Goal: Task Accomplishment & Management: Complete application form

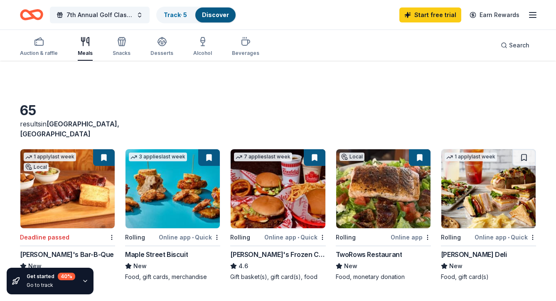
scroll to position [674, 0]
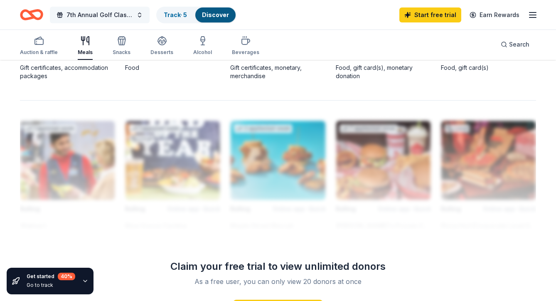
click at [127, 18] on span "7th Annual Golf Classic" at bounding box center [100, 15] width 67 height 10
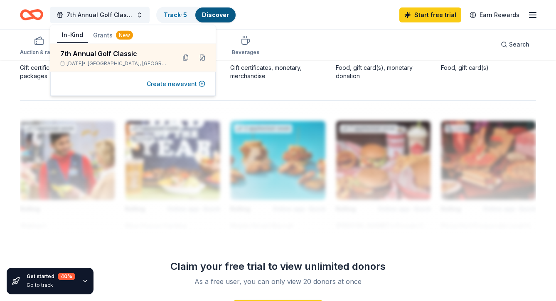
click at [179, 82] on button "Create new event" at bounding box center [176, 84] width 59 height 10
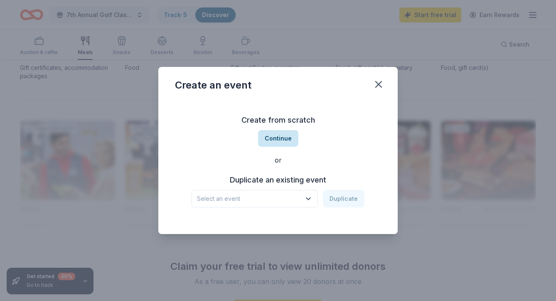
click at [274, 132] on button "Continue" at bounding box center [278, 138] width 40 height 17
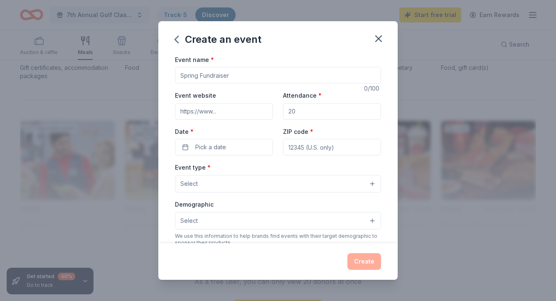
click at [220, 74] on input "Event name *" at bounding box center [278, 75] width 206 height 17
click at [220, 74] on input "40th Annviersary" at bounding box center [278, 75] width 206 height 17
click at [239, 78] on input "40th Anniversary" at bounding box center [278, 75] width 206 height 17
type input "40th Anniversary Gala "Back to the 80s""
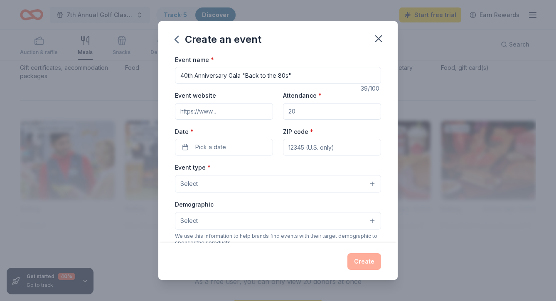
click at [198, 117] on input "Event website" at bounding box center [224, 111] width 98 height 17
paste input "https://onecau.se/goingbacktothe80s"
type input "https://onecau.se/goingbacktothe80s"
click at [313, 109] on input "Attendance *" at bounding box center [332, 111] width 98 height 17
type input "400"
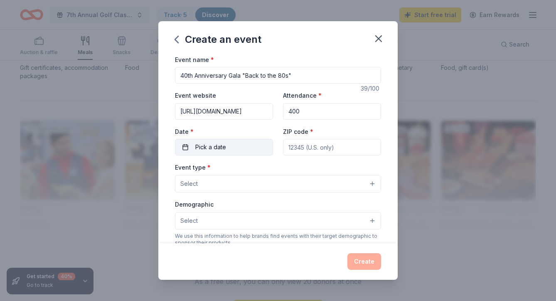
click at [185, 139] on button "Pick a date" at bounding box center [224, 147] width 98 height 17
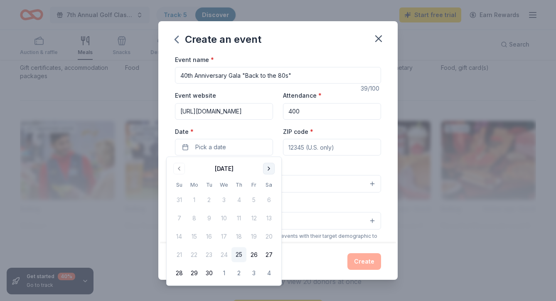
click at [269, 169] on button "Go to next month" at bounding box center [269, 169] width 12 height 12
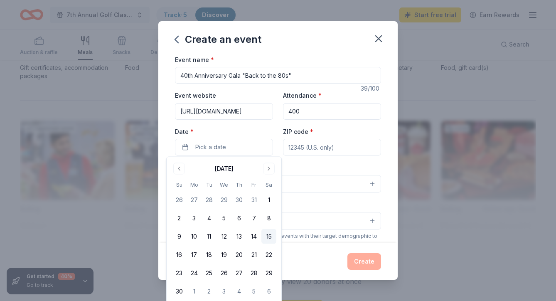
click at [266, 237] on button "15" at bounding box center [269, 236] width 15 height 15
click at [305, 149] on input "ZIP code *" at bounding box center [332, 147] width 98 height 17
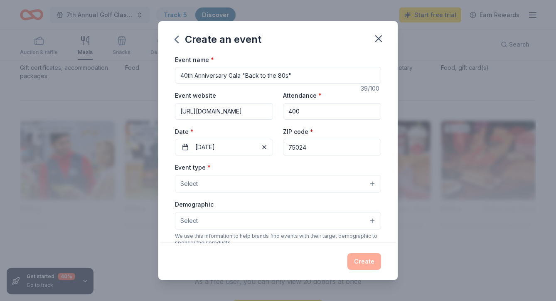
type input "75024"
click at [241, 177] on button "Select" at bounding box center [278, 183] width 206 height 17
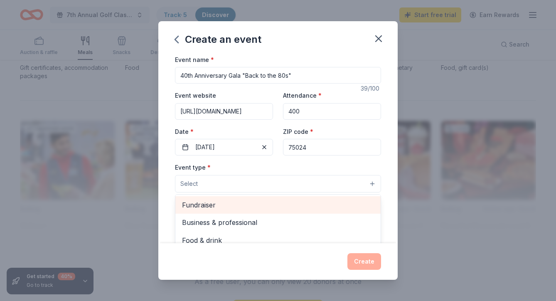
click at [216, 207] on span "Fundraiser" at bounding box center [278, 205] width 192 height 11
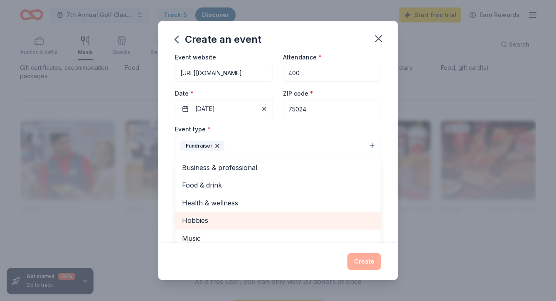
scroll to position [20, 0]
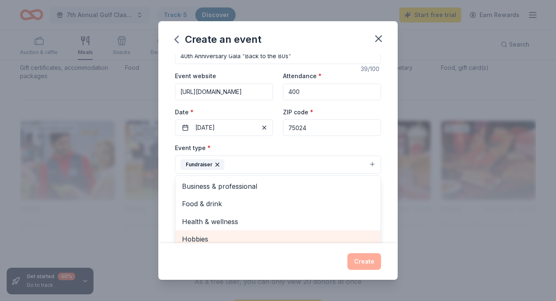
click at [167, 155] on div "Event name * 40th Anniversary Gala "Back to the 80s" 39 /100 Event website http…" at bounding box center [277, 148] width 239 height 189
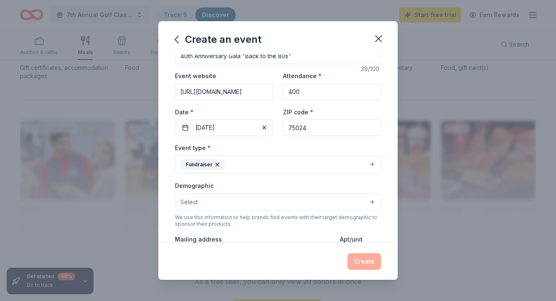
click at [202, 201] on button "Select" at bounding box center [278, 201] width 206 height 17
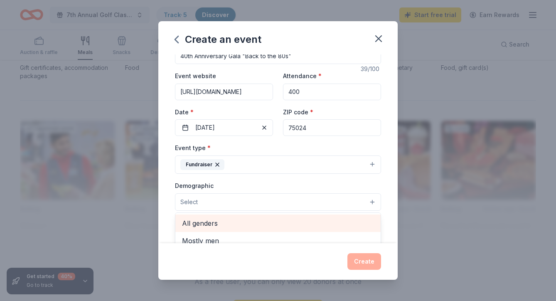
click at [207, 222] on span "All genders" at bounding box center [278, 223] width 192 height 11
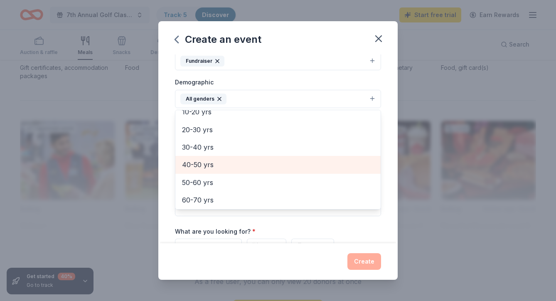
scroll to position [80, 0]
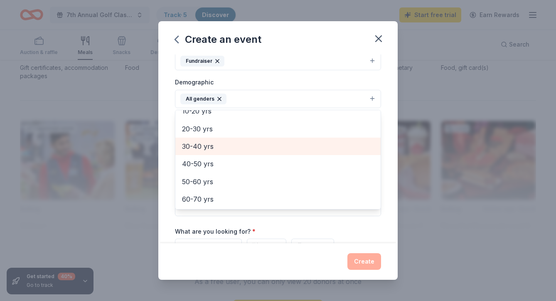
click at [201, 145] on span "30-40 yrs" at bounding box center [278, 146] width 192 height 11
click at [201, 145] on span "40-50 yrs" at bounding box center [278, 146] width 192 height 11
click at [201, 145] on span "50-60 yrs" at bounding box center [278, 147] width 192 height 11
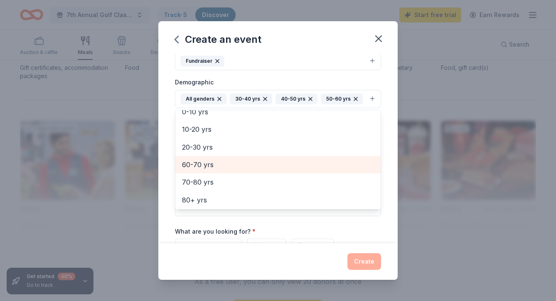
click at [202, 160] on span "60-70 yrs" at bounding box center [278, 164] width 192 height 11
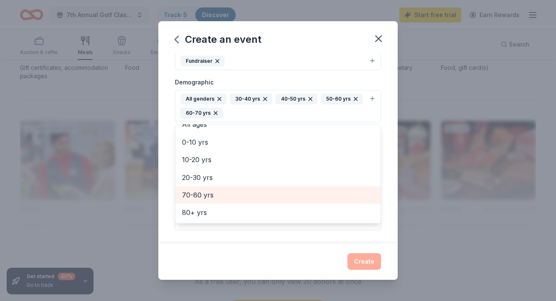
scroll to position [44, 0]
click at [202, 194] on span "70-80 yrs" at bounding box center [278, 196] width 192 height 11
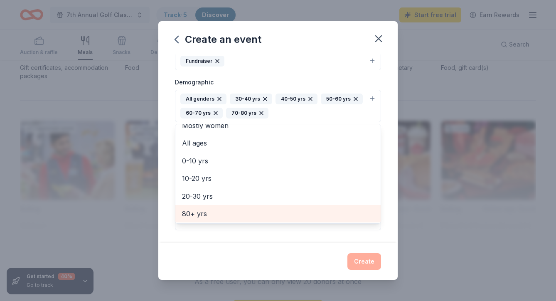
click at [201, 211] on span "80+ yrs" at bounding box center [278, 213] width 192 height 11
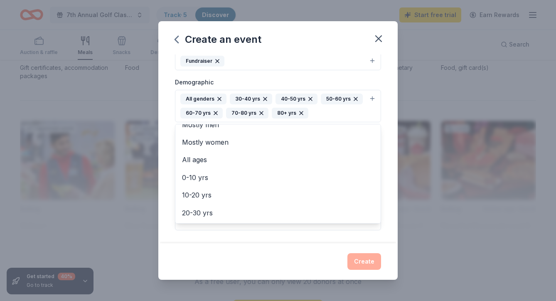
scroll to position [9, 0]
click at [170, 176] on div "Event name * 40th Anniversary Gala "Back to the 80s" 39 /100 Event website http…" at bounding box center [277, 148] width 239 height 189
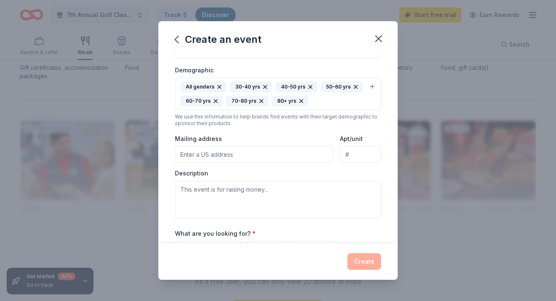
scroll to position [136, 0]
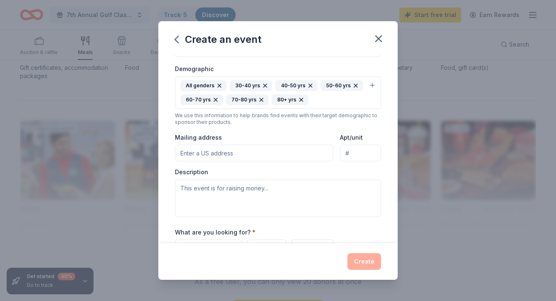
click at [213, 142] on div "Mailing address" at bounding box center [254, 147] width 158 height 30
type input "218 N. 10th Street, Garland, TX 75040"
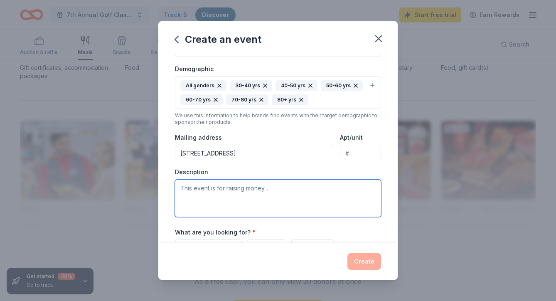
click at [202, 191] on textarea at bounding box center [278, 198] width 206 height 37
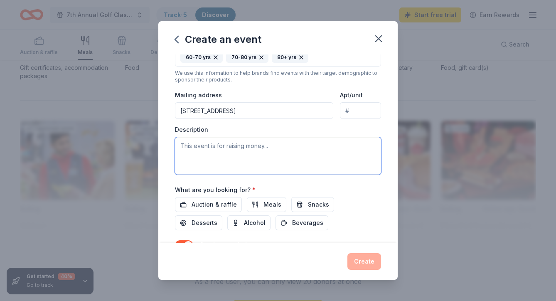
scroll to position [179, 0]
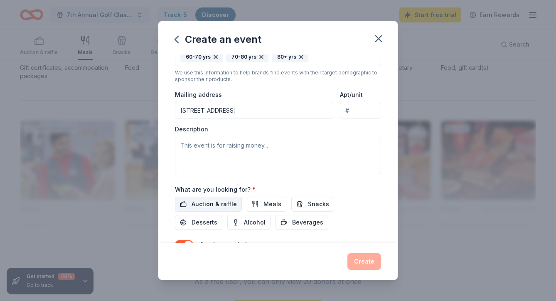
click at [206, 205] on span "Auction & raffle" at bounding box center [214, 204] width 45 height 10
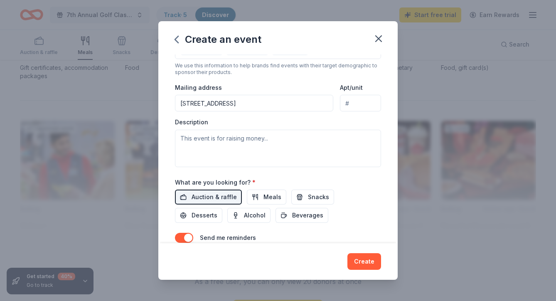
scroll to position [183, 0]
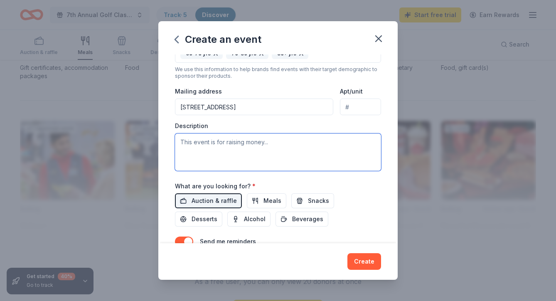
click at [254, 144] on textarea at bounding box center [278, 151] width 206 height 37
paste textarea "Join Hope's Door New Beginning Center for a night of honoring the past as we ma…"
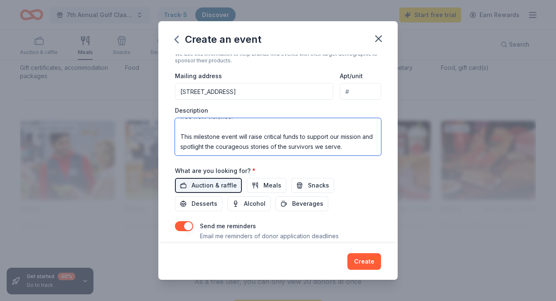
scroll to position [199, 0]
type textarea "Join Hope's Door New Beginning Center for a night of honoring the past as we ma…"
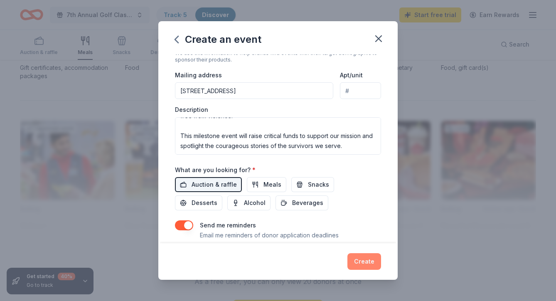
click at [368, 260] on button "Create" at bounding box center [365, 261] width 34 height 17
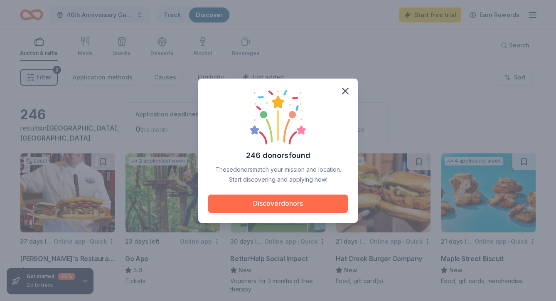
click at [301, 204] on button "Discover donors" at bounding box center [278, 204] width 140 height 18
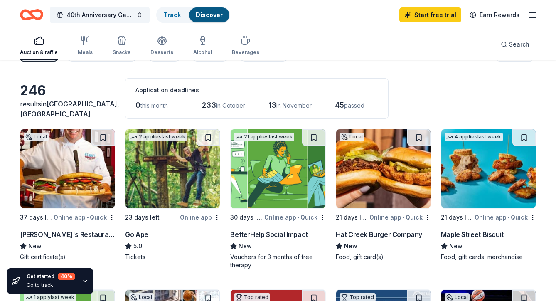
scroll to position [85, 0]
